Goal: Navigation & Orientation: Find specific page/section

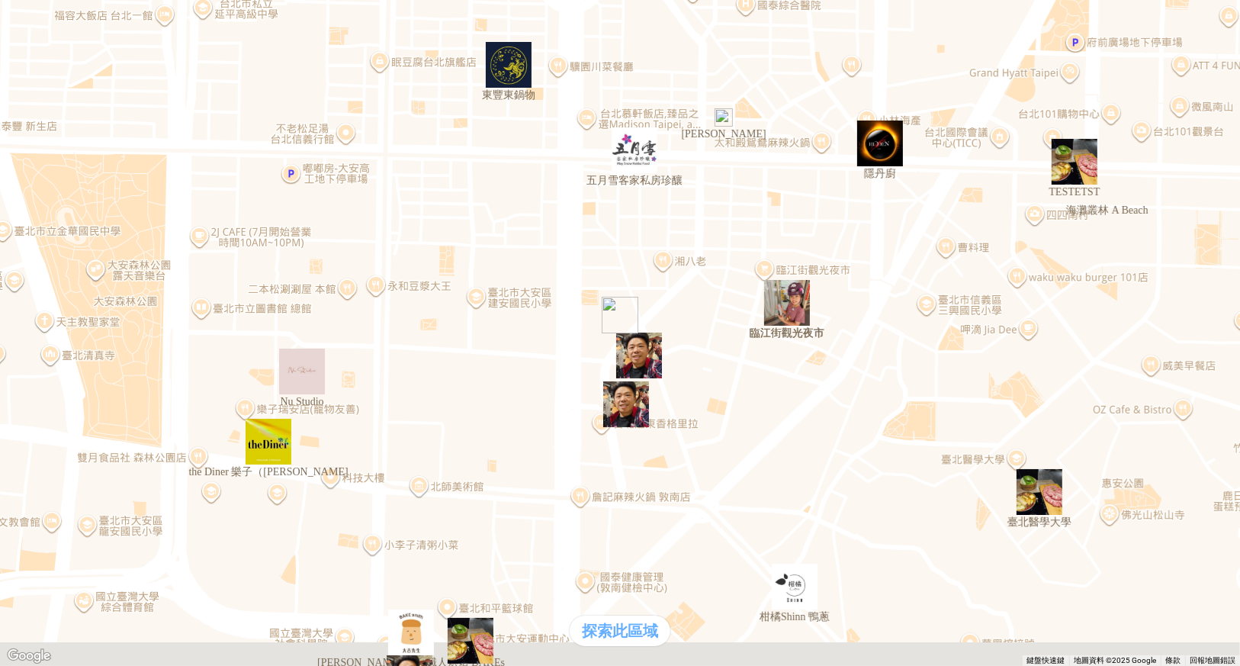
click at [126, 297] on div "熱門口袋名單" at bounding box center [620, 289] width 1228 height 16
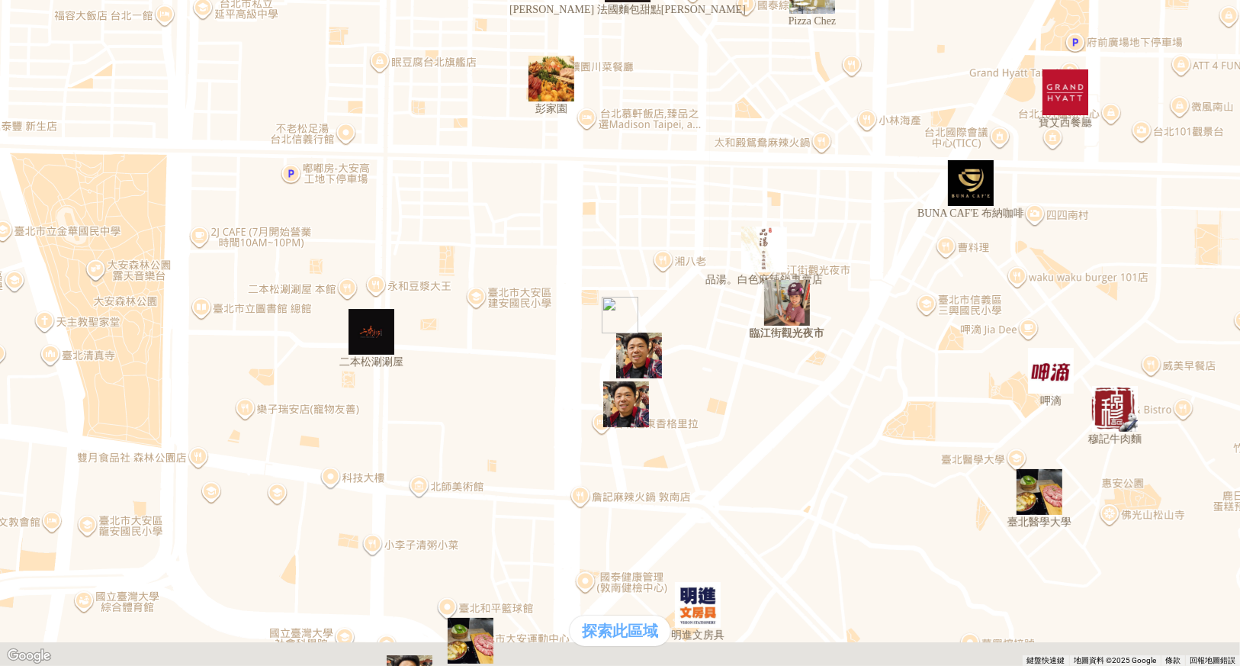
click at [135, 297] on div "熱門口袋名單" at bounding box center [620, 289] width 1228 height 16
